Goal: Task Accomplishment & Management: Use online tool/utility

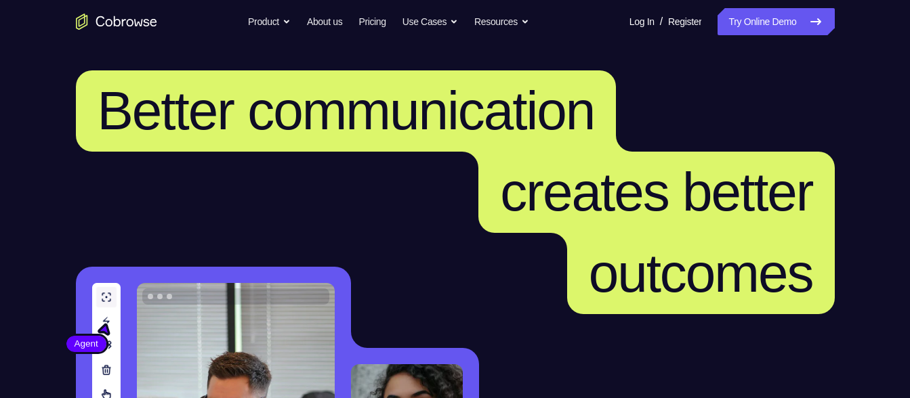
click at [781, 33] on link "Try Online Demo" at bounding box center [775, 21] width 117 height 27
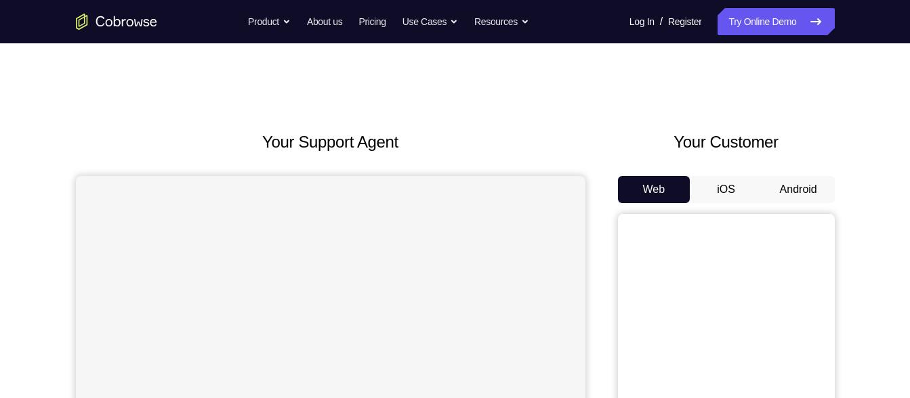
click at [813, 197] on button "Android" at bounding box center [798, 189] width 72 height 27
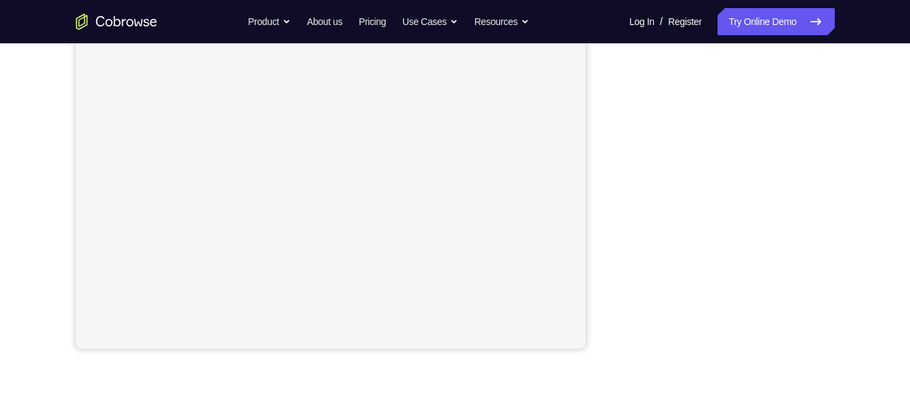
scroll to position [276, 0]
